Goal: Task Accomplishment & Management: Manage account settings

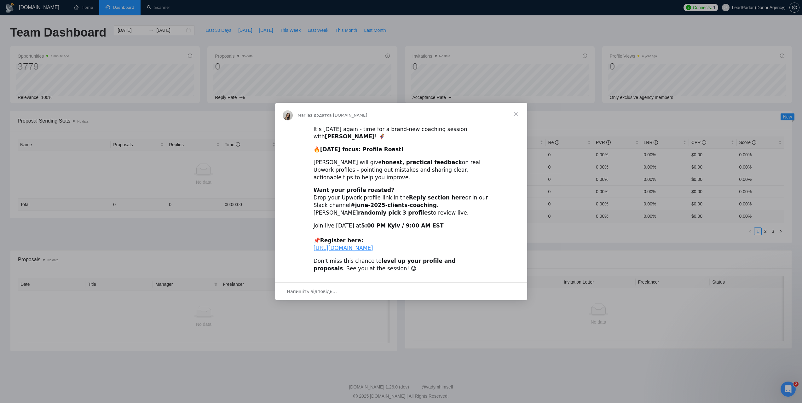
click at [516, 106] on span "Закрити" at bounding box center [516, 114] width 23 height 23
click at [520, 106] on span "Закрити" at bounding box center [516, 114] width 23 height 23
